Goal: Check status: Check status

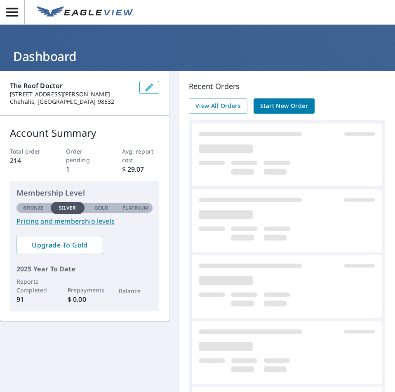
click at [268, 102] on span "Start New Order" at bounding box center [284, 106] width 48 height 10
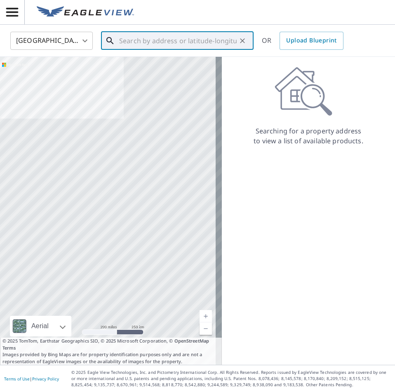
click at [134, 44] on input "text" at bounding box center [177, 40] width 117 height 23
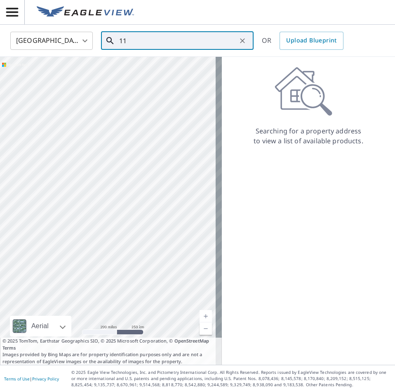
type input "1"
click at [144, 40] on input "311 w 6st tol" at bounding box center [177, 40] width 117 height 23
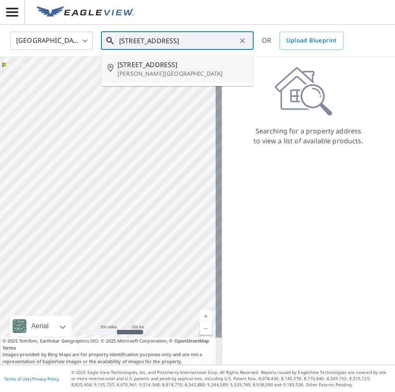
click at [173, 41] on input "[STREET_ADDRESS]" at bounding box center [177, 40] width 117 height 23
click at [150, 68] on span "[STREET_ADDRESS]" at bounding box center [181, 65] width 129 height 10
type input "[STREET_ADDRESS]"
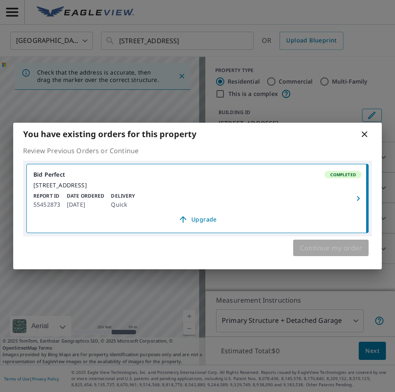
click at [324, 254] on span "Continue my order" at bounding box center [331, 248] width 62 height 12
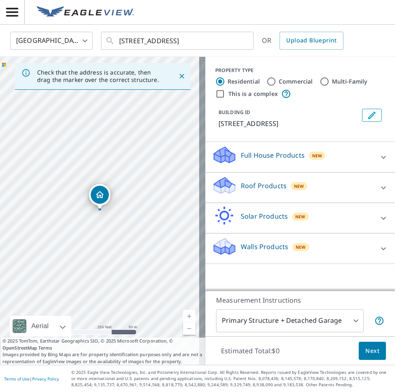
click at [265, 188] on p "Roof Products" at bounding box center [264, 186] width 46 height 10
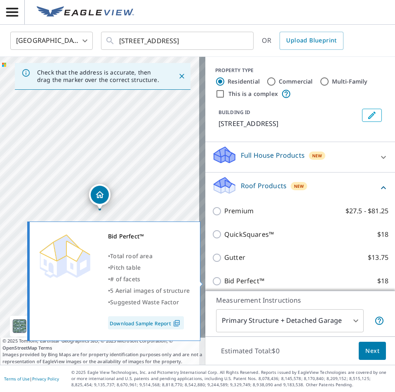
click at [224, 279] on p "Bid Perfect™" at bounding box center [244, 281] width 40 height 10
click at [220, 279] on input "Bid Perfect™ $18" at bounding box center [218, 281] width 12 height 10
checkbox input "true"
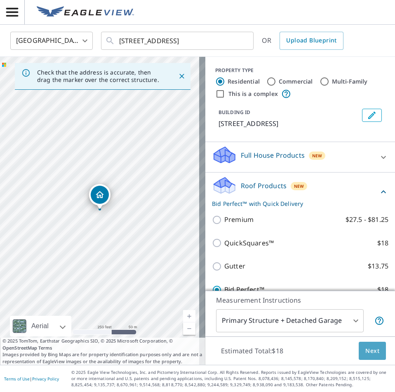
click at [372, 354] on span "Next" at bounding box center [372, 351] width 14 height 10
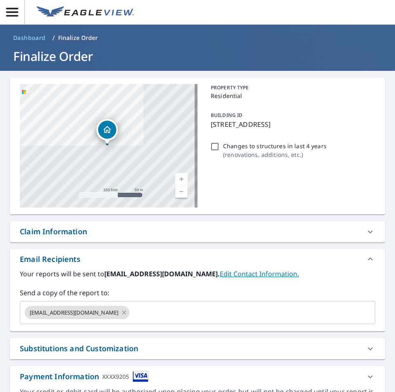
click at [6, 15] on icon "button" at bounding box center [12, 12] width 14 height 14
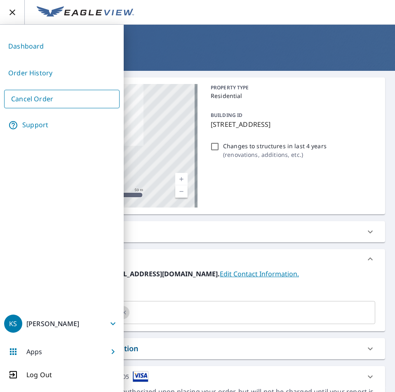
click at [46, 73] on link "Order History" at bounding box center [61, 73] width 115 height 20
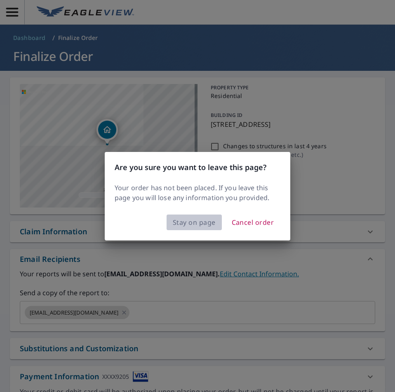
click at [195, 227] on span "Stay on page" at bounding box center [194, 223] width 43 height 12
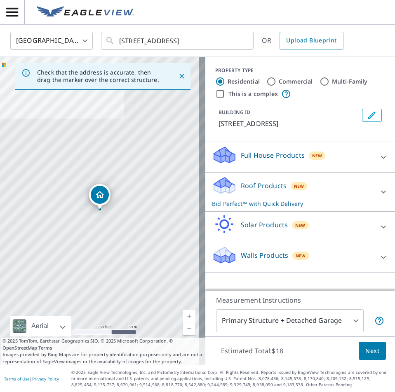
click at [267, 83] on input "Commercial" at bounding box center [271, 82] width 10 height 10
radio input "true"
type input "4"
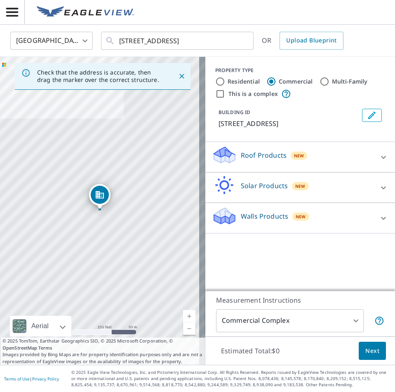
click at [380, 160] on icon at bounding box center [383, 157] width 10 height 10
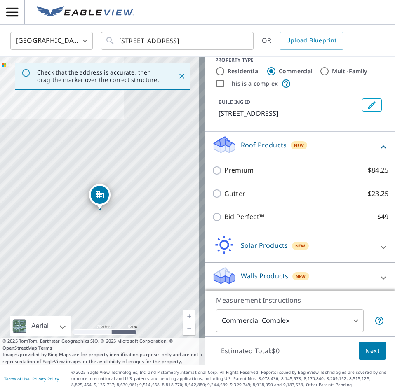
scroll to position [13, 0]
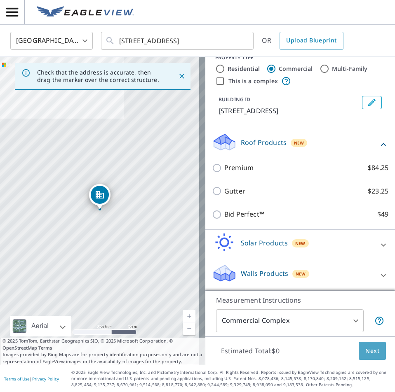
click at [366, 351] on span "Next" at bounding box center [372, 351] width 14 height 10
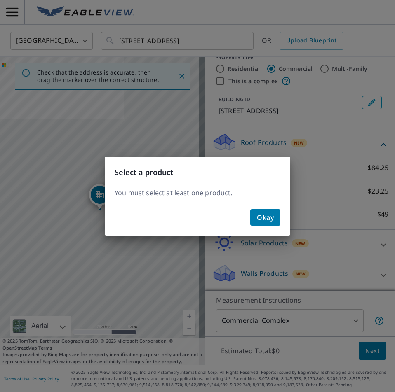
drag, startPoint x: 265, startPoint y: 215, endPoint x: 257, endPoint y: 180, distance: 36.8
click at [265, 215] on span "Okay" at bounding box center [265, 218] width 17 height 12
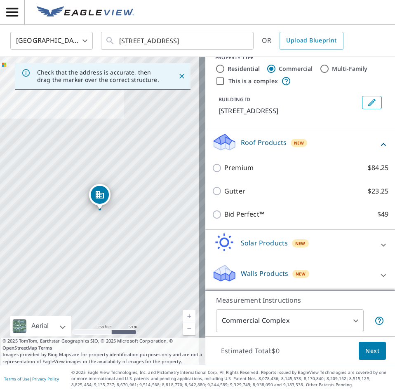
click at [16, 14] on icon "button" at bounding box center [12, 12] width 14 height 14
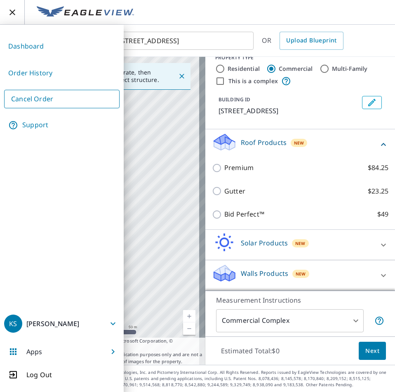
click at [41, 74] on link "Order History" at bounding box center [61, 73] width 115 height 20
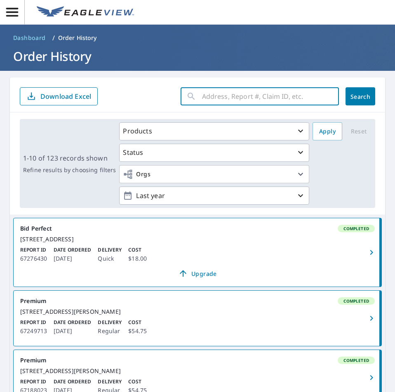
click at [233, 98] on input "text" at bounding box center [270, 96] width 137 height 23
type input "5542873"
click at [352, 96] on span "Search" at bounding box center [360, 97] width 16 height 8
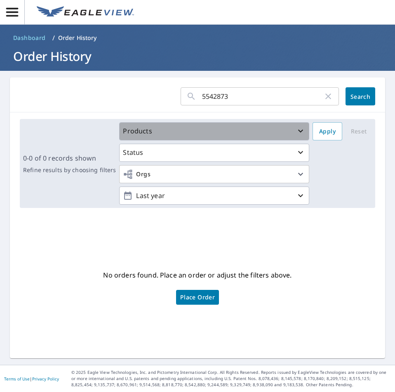
click at [282, 131] on div "Products" at bounding box center [214, 131] width 183 height 10
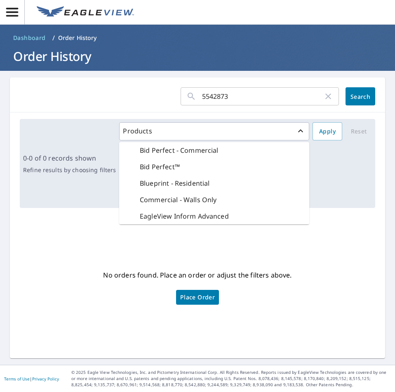
click at [179, 149] on p "Bid Perfect - Commercial" at bounding box center [179, 150] width 79 height 10
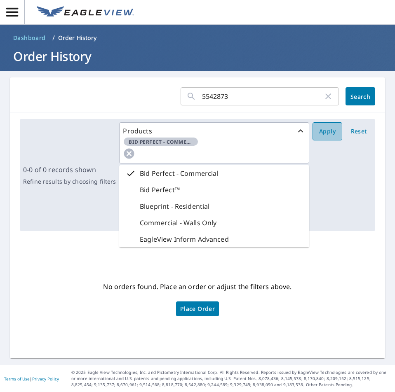
click at [320, 133] on span "Apply" at bounding box center [327, 131] width 16 height 10
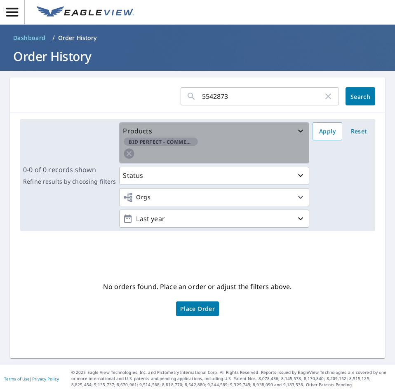
click at [225, 145] on div "Bid Perfect - Commercial" at bounding box center [214, 142] width 183 height 10
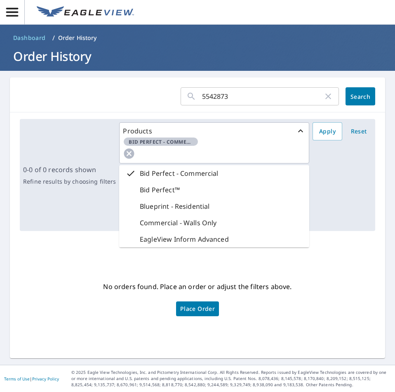
click at [354, 171] on div "Products Bid Perfect - Commercial Bid Perfect - Commercial Bid Perfect™ Bluepri…" at bounding box center [245, 174] width 253 height 105
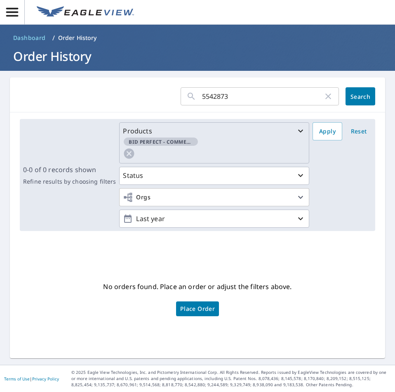
click at [279, 146] on div "Bid Perfect - Commercial" at bounding box center [214, 142] width 183 height 10
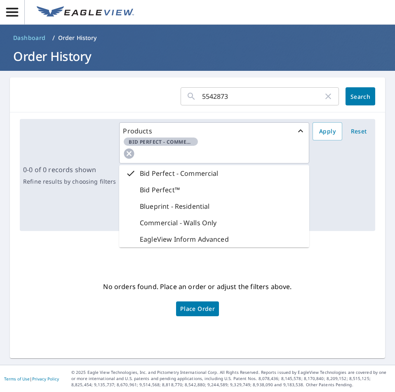
click at [199, 186] on div "Bid Perfect™" at bounding box center [214, 190] width 190 height 16
click at [319, 131] on span "Apply" at bounding box center [327, 131] width 16 height 10
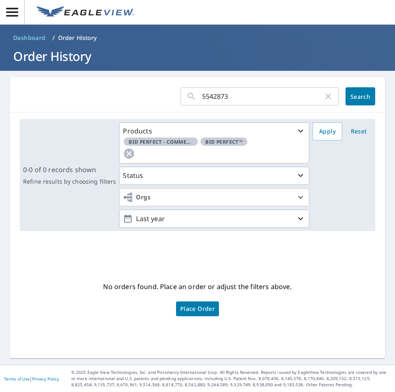
click at [14, 11] on icon "button" at bounding box center [12, 12] width 14 height 14
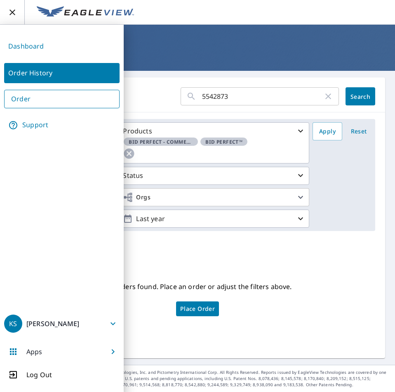
click at [313, 245] on div "No orders found. Place an order or adjust the filters above. Place Order" at bounding box center [197, 298] width 362 height 108
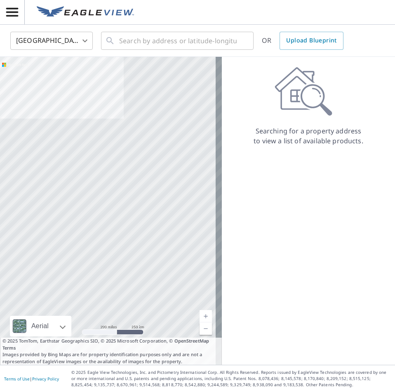
click at [9, 12] on icon "button" at bounding box center [12, 12] width 12 height 9
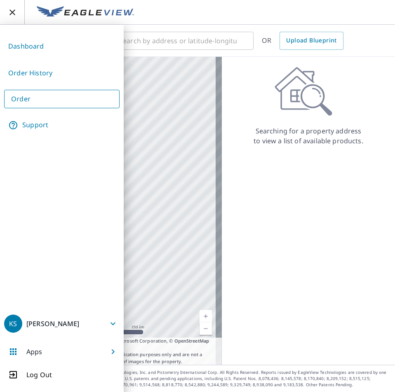
click at [52, 75] on link "Order History" at bounding box center [61, 73] width 115 height 20
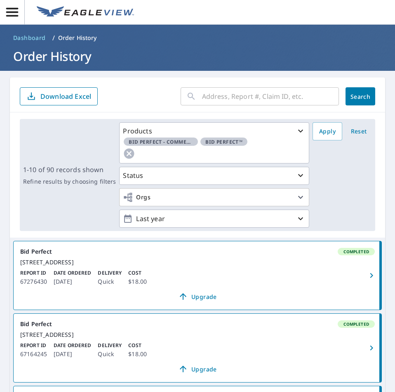
click at [246, 96] on input "text" at bounding box center [270, 96] width 137 height 23
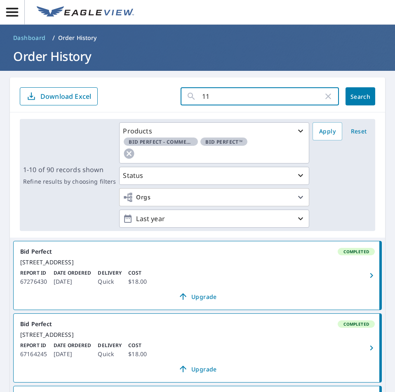
type input "1"
type input "311"
click at [355, 96] on span "Search" at bounding box center [360, 97] width 16 height 8
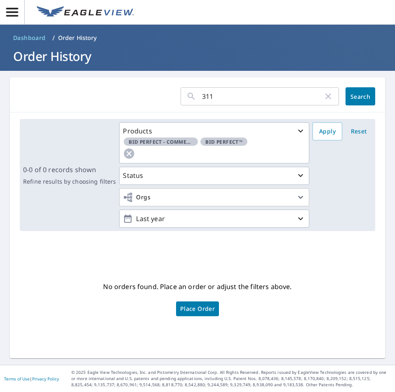
click at [351, 129] on span "Reset" at bounding box center [359, 131] width 20 height 10
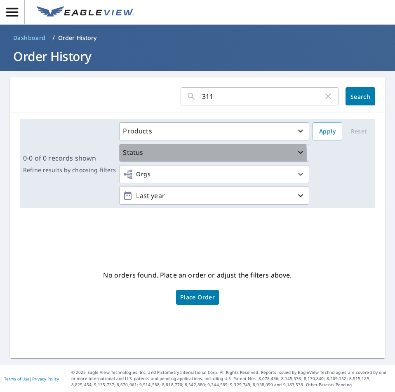
click at [136, 155] on p "Status" at bounding box center [133, 153] width 20 height 10
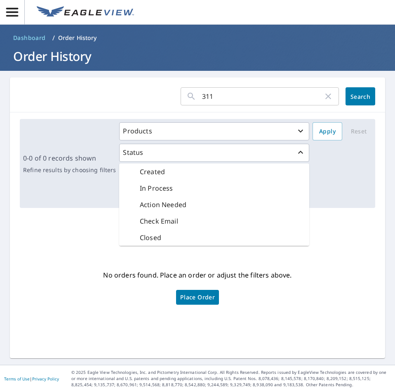
click at [364, 210] on div "0-0 of 0 records shown Refine results by choosing filters Products Status Creat…" at bounding box center [197, 163] width 375 height 102
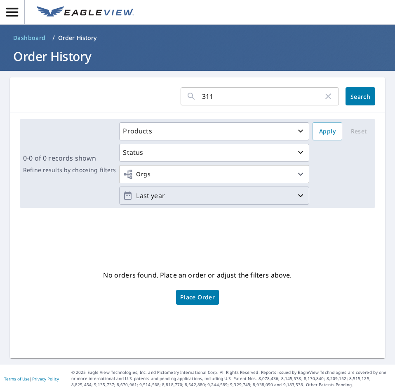
click at [194, 200] on p "Last year" at bounding box center [214, 196] width 163 height 14
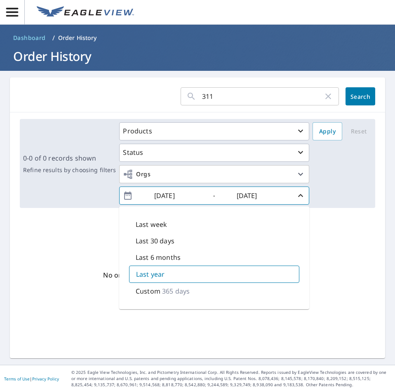
click at [186, 197] on input "[DATE]" at bounding box center [172, 195] width 40 height 13
drag, startPoint x: 164, startPoint y: 194, endPoint x: 161, endPoint y: 197, distance: 4.4
click at [161, 197] on input "[DATE]" at bounding box center [172, 195] width 40 height 13
type input "[DATE]"
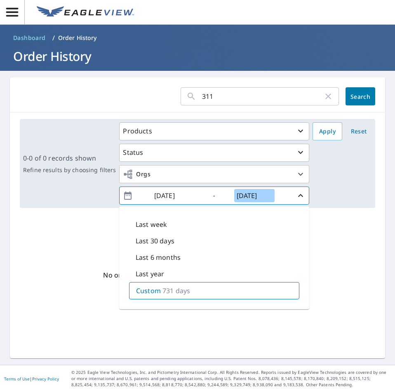
click at [244, 196] on input "[DATE]" at bounding box center [254, 195] width 40 height 13
click at [245, 195] on input "[DATE]" at bounding box center [254, 195] width 40 height 13
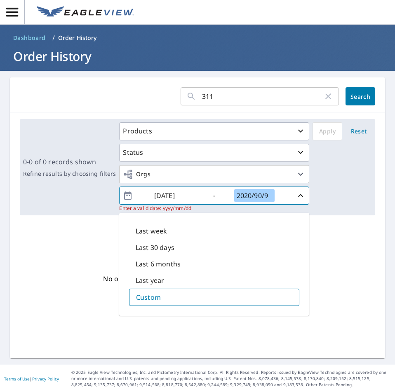
type input "2020/90/9"
click at [165, 197] on input "[DATE]" at bounding box center [172, 195] width 40 height 13
type input "[DATE]"
click at [246, 196] on input "2020/90/9" at bounding box center [254, 195] width 40 height 13
click at [254, 196] on input "2023/90/9" at bounding box center [254, 195] width 40 height 13
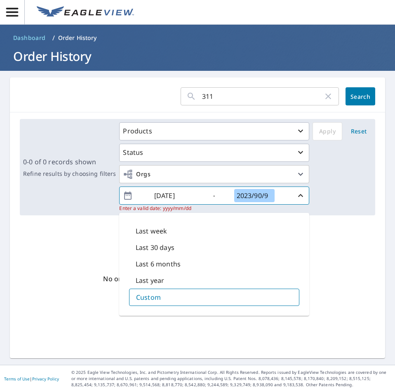
click at [256, 195] on input "2023/90/9" at bounding box center [254, 195] width 40 height 13
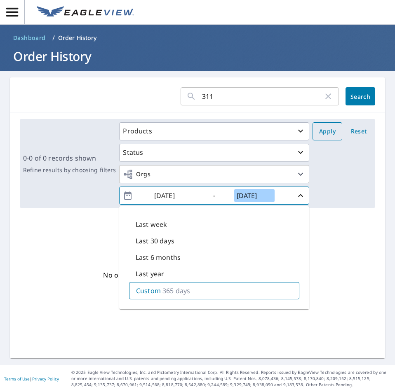
type input "[DATE]"
click at [323, 135] on span "Apply" at bounding box center [327, 131] width 16 height 10
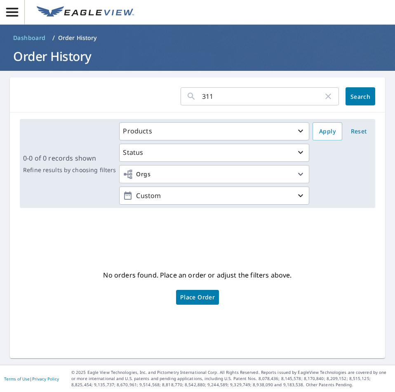
click at [323, 98] on icon "button" at bounding box center [328, 96] width 10 height 10
click at [352, 95] on span "Search" at bounding box center [360, 97] width 16 height 8
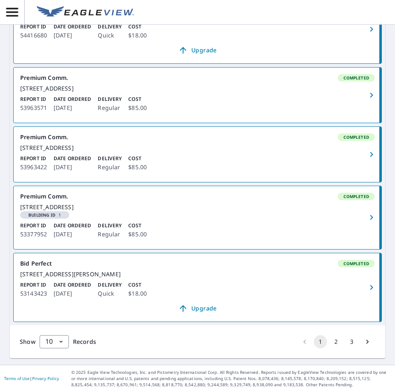
scroll to position [676, 0]
click at [330, 339] on button "2" at bounding box center [335, 341] width 13 height 13
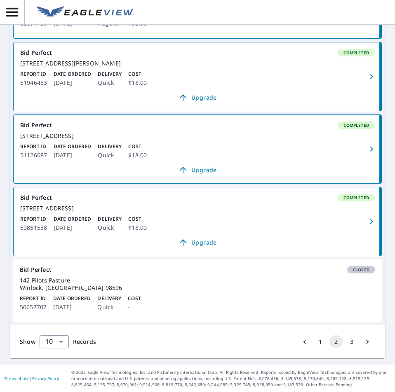
scroll to position [648, 0]
click at [346, 342] on button "3" at bounding box center [351, 341] width 13 height 13
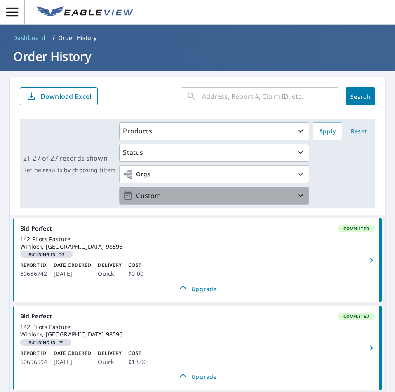
click at [217, 194] on p "Custom" at bounding box center [214, 196] width 163 height 14
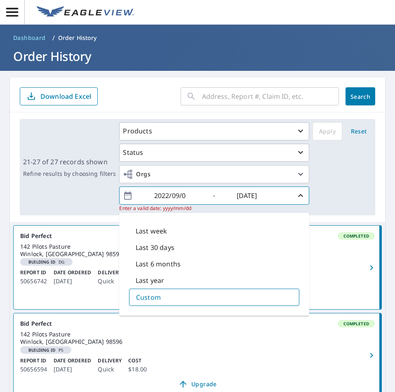
type input "[DATE]"
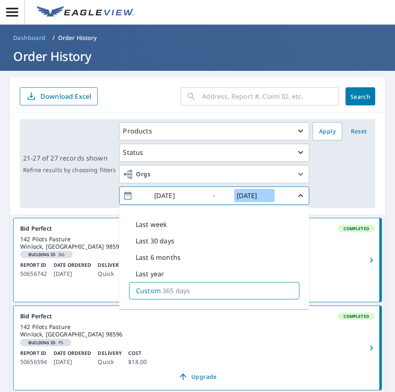
click at [264, 195] on input "[DATE]" at bounding box center [254, 195] width 40 height 13
type input "[DATE]"
click at [352, 95] on span "Search" at bounding box center [360, 97] width 16 height 8
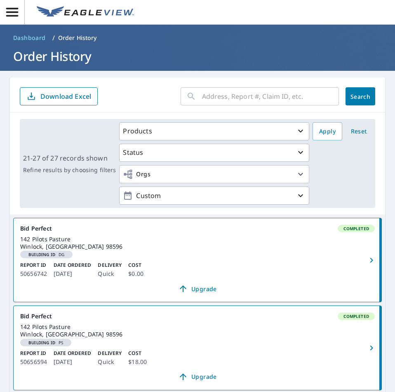
scroll to position [41, 0]
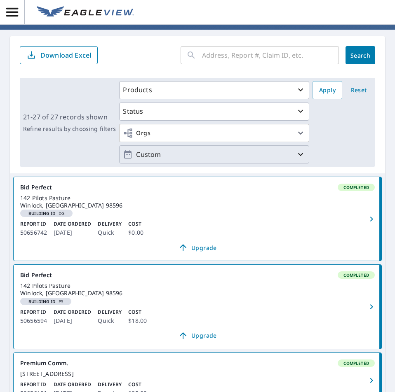
click at [160, 157] on p "Custom" at bounding box center [214, 155] width 163 height 14
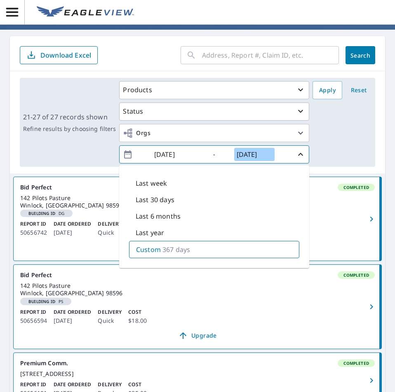
click at [255, 155] on input "[DATE]" at bounding box center [254, 154] width 40 height 13
click at [265, 156] on input "[DATE]" at bounding box center [254, 154] width 40 height 13
type input "[DATE]"
click at [353, 48] on button "Search" at bounding box center [360, 55] width 30 height 18
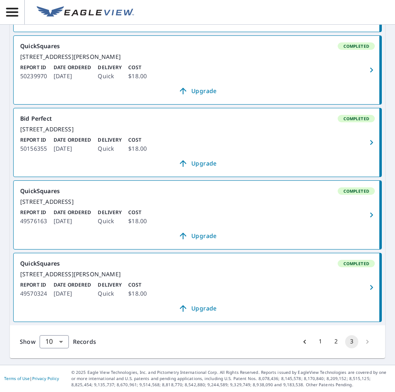
scroll to position [455, 0]
click at [315, 343] on button "1" at bounding box center [320, 341] width 13 height 13
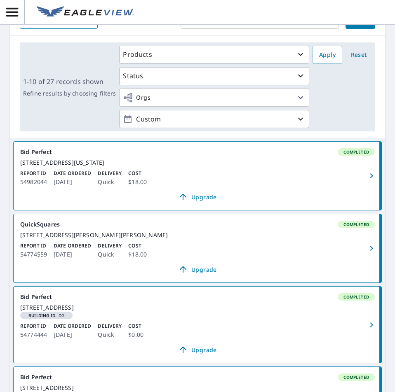
scroll to position [58, 0]
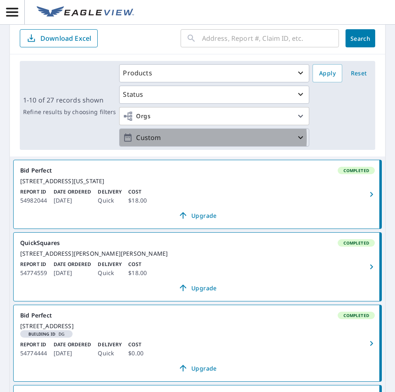
click at [188, 138] on p "Custom" at bounding box center [214, 138] width 163 height 14
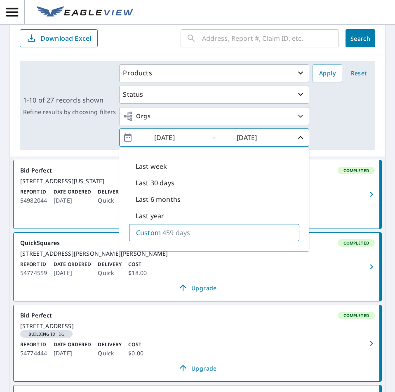
drag, startPoint x: 273, startPoint y: 135, endPoint x: 228, endPoint y: 136, distance: 44.5
click at [228, 136] on span "[DATE] - [DATE]" at bounding box center [214, 138] width 183 height 14
click at [239, 136] on input "[DATE]" at bounding box center [254, 137] width 40 height 13
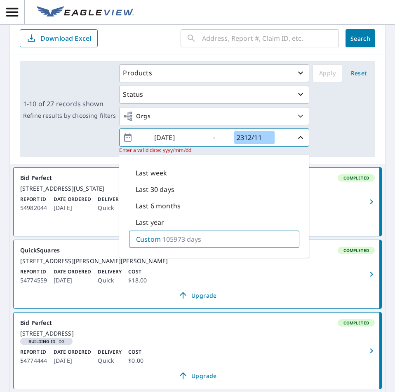
type input "2312/11"
click at [295, 142] on icon "button" at bounding box center [300, 138] width 10 height 10
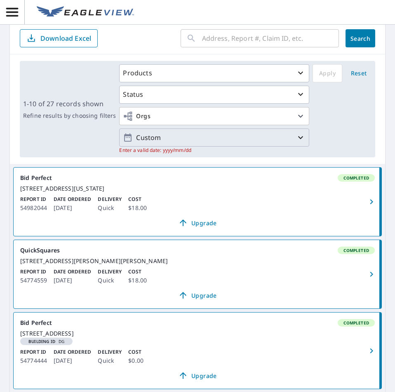
click at [261, 139] on p "Custom" at bounding box center [214, 138] width 163 height 14
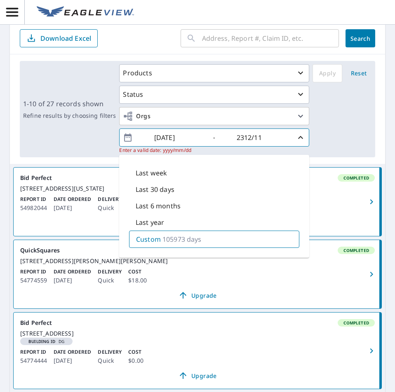
click at [200, 237] on div "Custom 105973 days" at bounding box center [214, 239] width 170 height 17
drag, startPoint x: 260, startPoint y: 137, endPoint x: 214, endPoint y: 141, distance: 45.9
click at [214, 141] on span "[DATE] - 2312/11" at bounding box center [214, 138] width 183 height 14
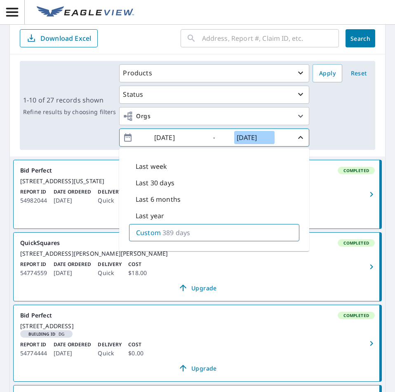
type input "[DATE]"
click at [165, 137] on input "[DATE]" at bounding box center [172, 137] width 40 height 13
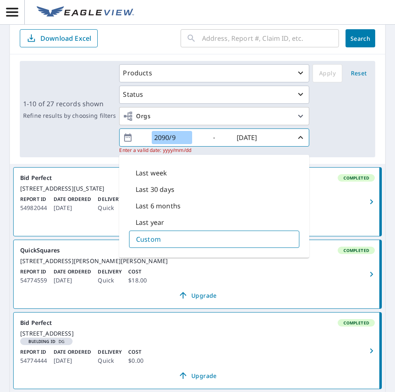
drag, startPoint x: 174, startPoint y: 139, endPoint x: 144, endPoint y: 140, distance: 29.7
click at [144, 140] on span "2090/9 - [DATE]" at bounding box center [214, 138] width 183 height 14
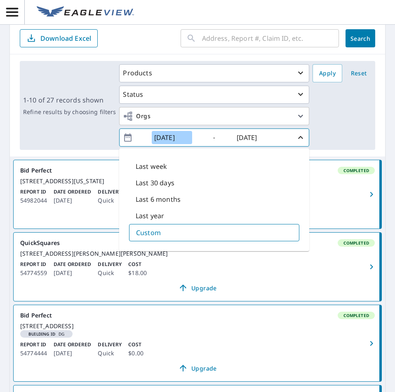
type input "[DATE]"
click at [360, 36] on span "Search" at bounding box center [360, 39] width 16 height 8
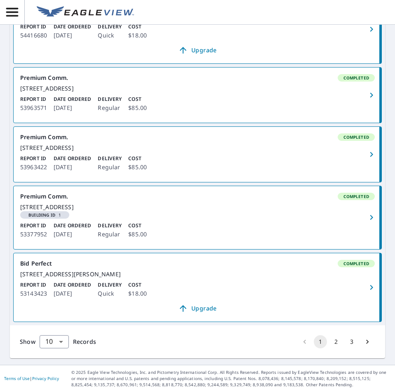
scroll to position [676, 0]
click at [349, 342] on button "3" at bounding box center [351, 341] width 13 height 13
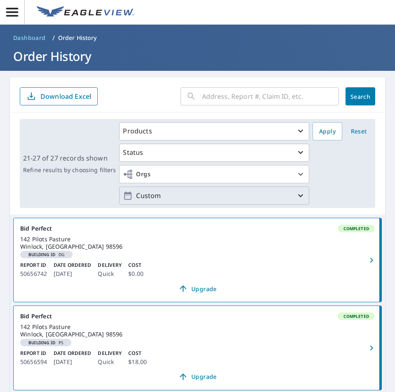
click at [155, 191] on p "Custom" at bounding box center [214, 196] width 163 height 14
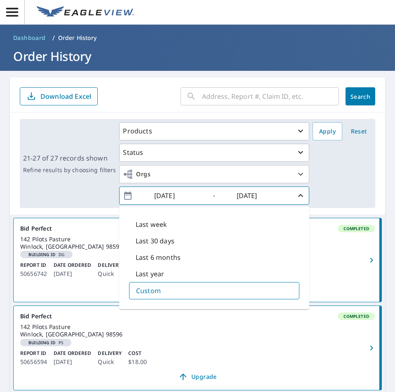
click at [174, 196] on input "[DATE]" at bounding box center [172, 195] width 40 height 13
